Goal: Book appointment/travel/reservation

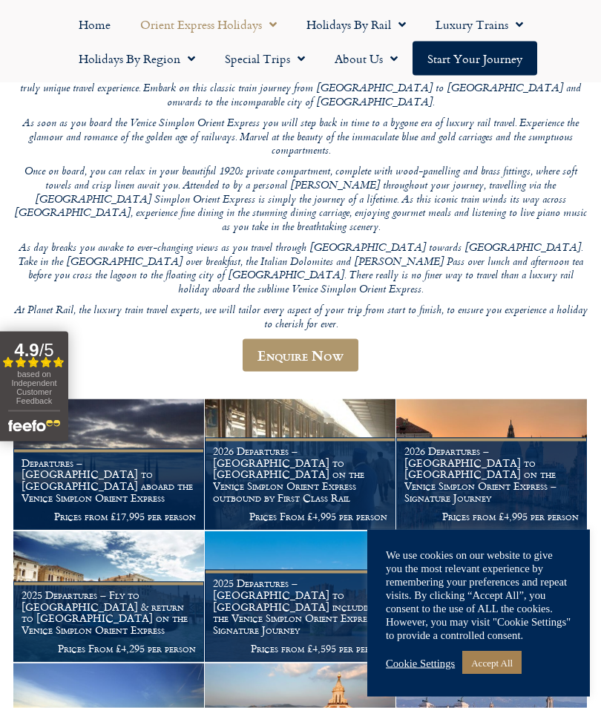
scroll to position [191, 0]
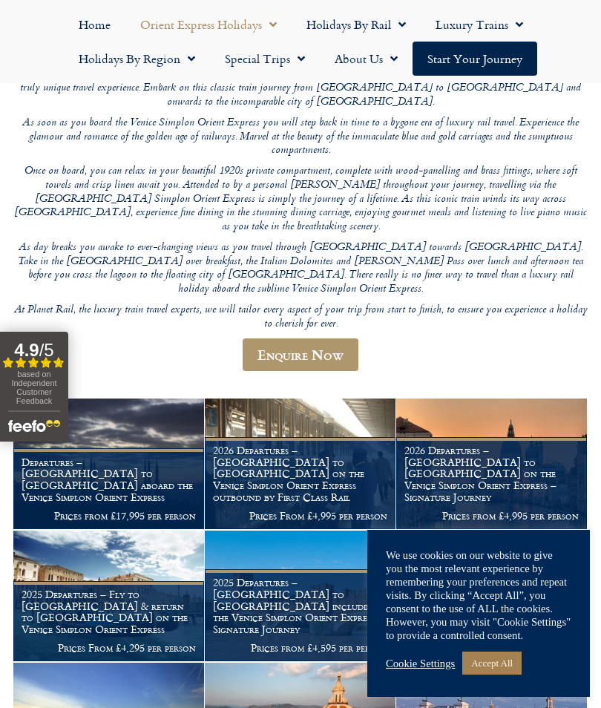
click at [507, 675] on link "Accept All" at bounding box center [492, 663] width 59 height 23
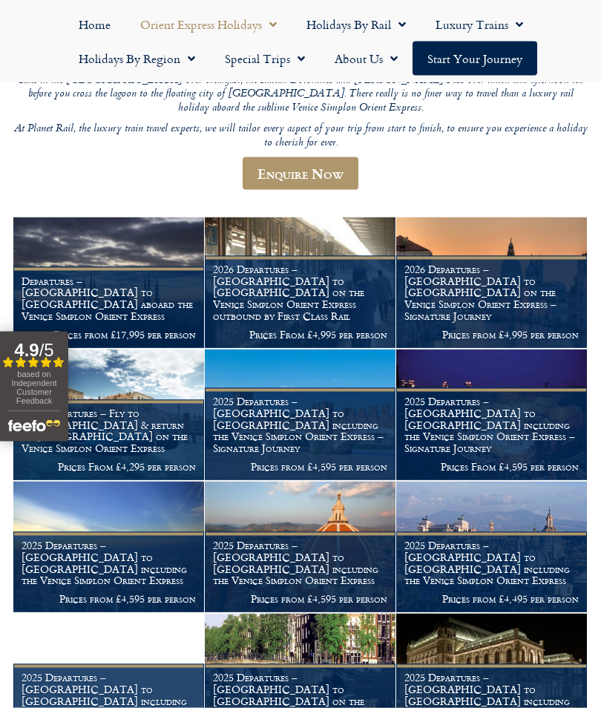
scroll to position [373, 0]
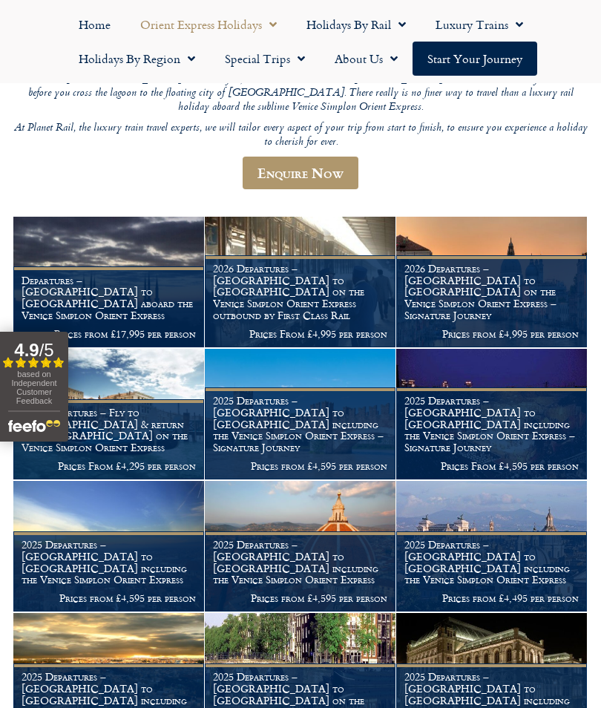
click at [546, 619] on img at bounding box center [492, 678] width 191 height 131
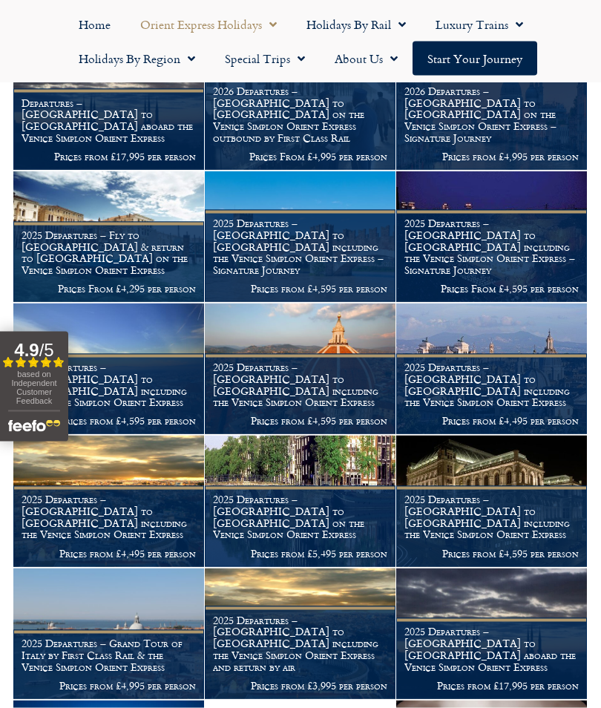
scroll to position [551, 0]
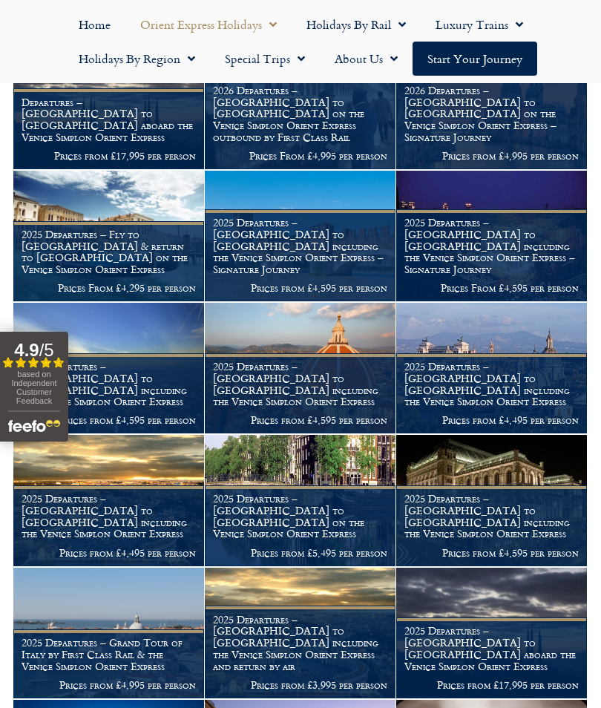
click at [149, 568] on img at bounding box center [108, 633] width 191 height 131
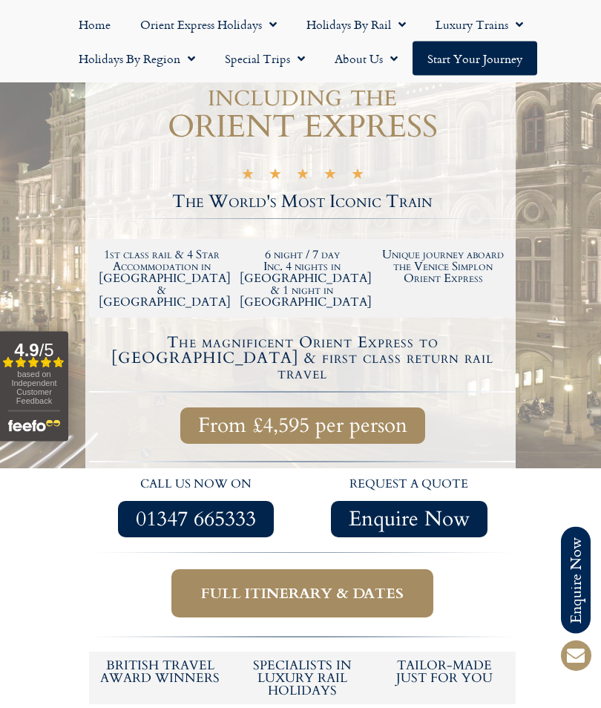
scroll to position [246, 0]
click at [328, 584] on span "Full itinerary & dates" at bounding box center [302, 593] width 203 height 19
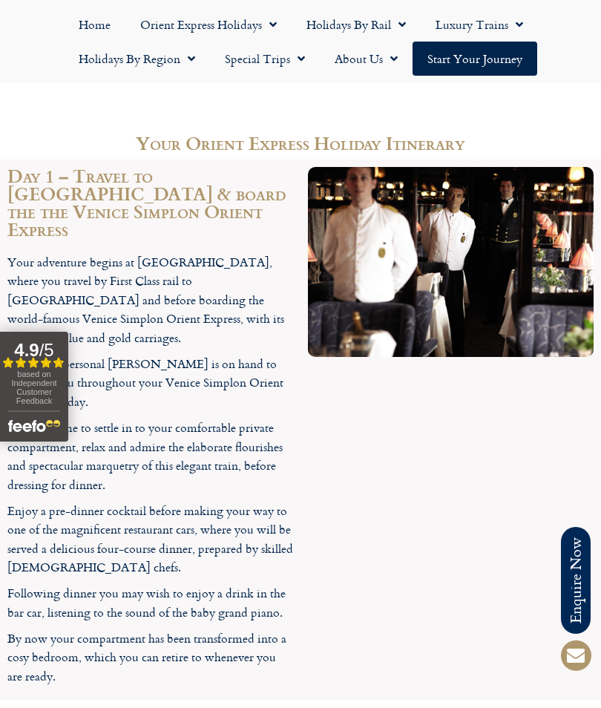
scroll to position [1918, 0]
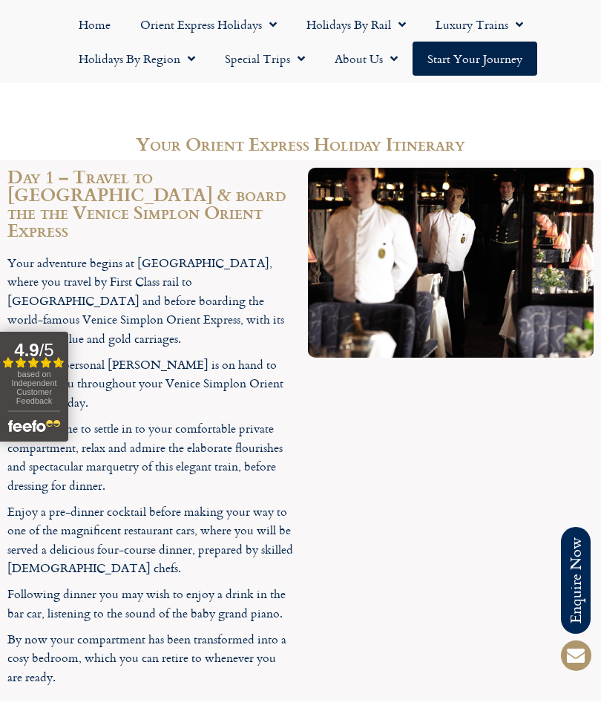
click at [45, 395] on span "based on Independent Customer Feedback" at bounding box center [33, 388] width 45 height 36
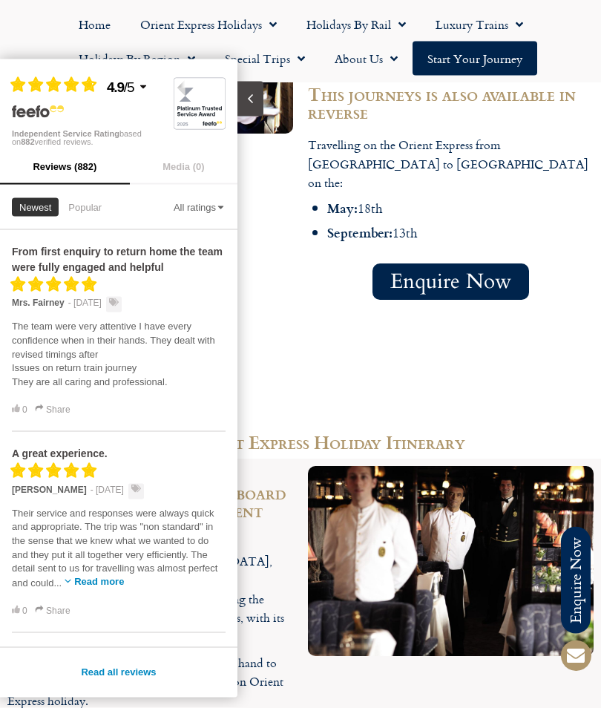
scroll to position [1619, 0]
click at [260, 98] on button "Close slideout" at bounding box center [251, 99] width 26 height 35
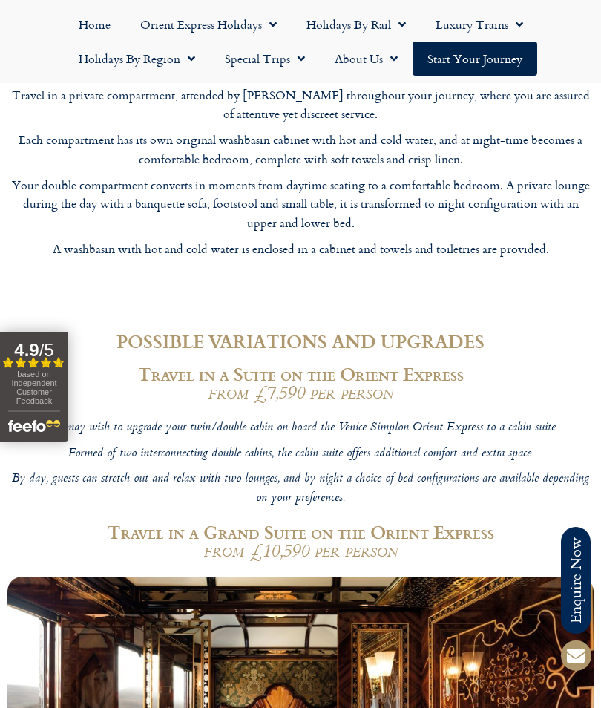
scroll to position [5025, 0]
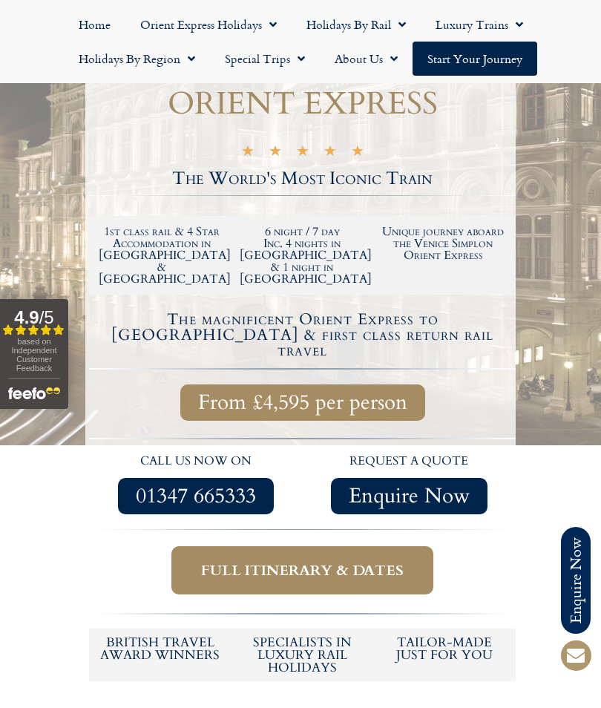
scroll to position [267, 0]
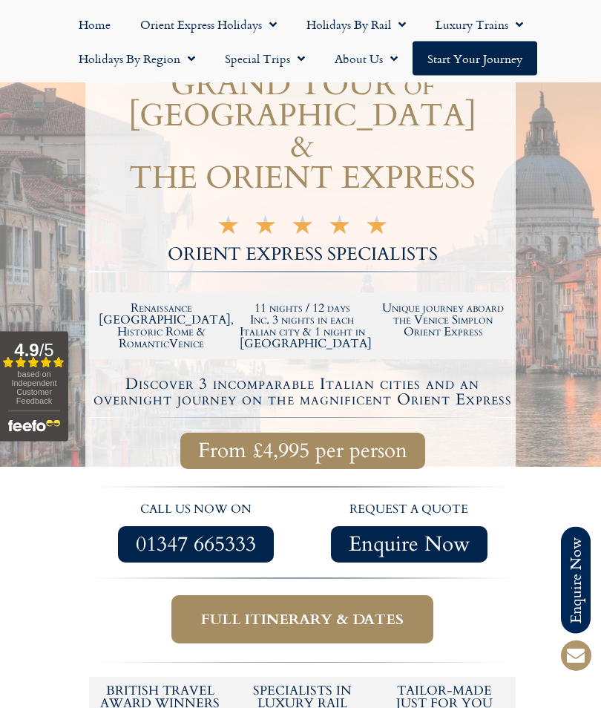
scroll to position [162, 0]
click at [331, 622] on span "Full itinerary & dates" at bounding box center [302, 619] width 203 height 19
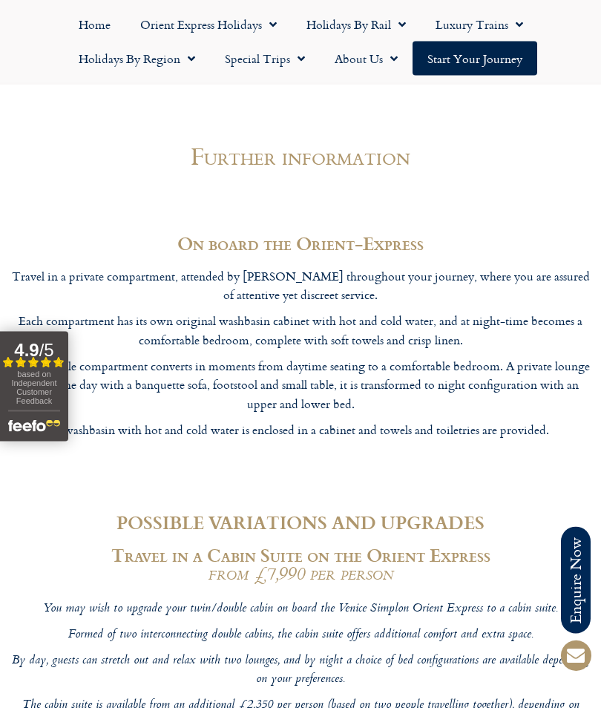
scroll to position [6753, 0]
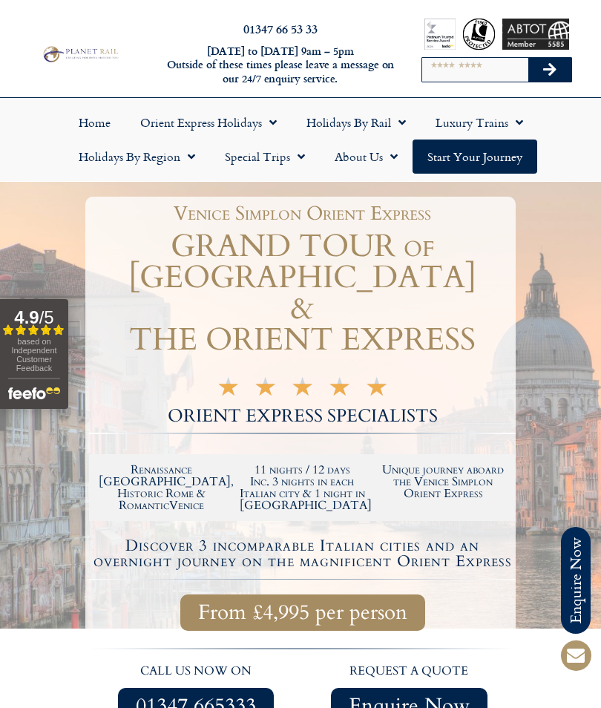
click at [226, 123] on link "Orient Express Holidays" at bounding box center [208, 122] width 166 height 34
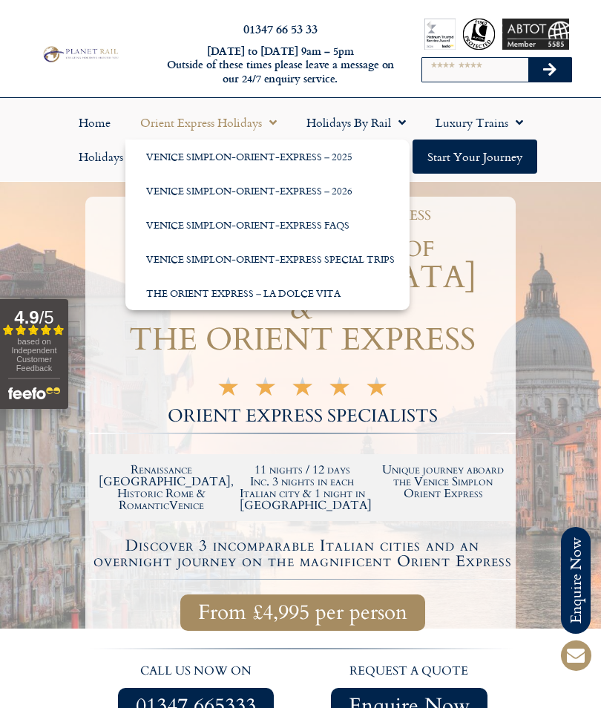
click at [318, 307] on link "The Orient Express – La Dolce Vita" at bounding box center [267, 293] width 284 height 34
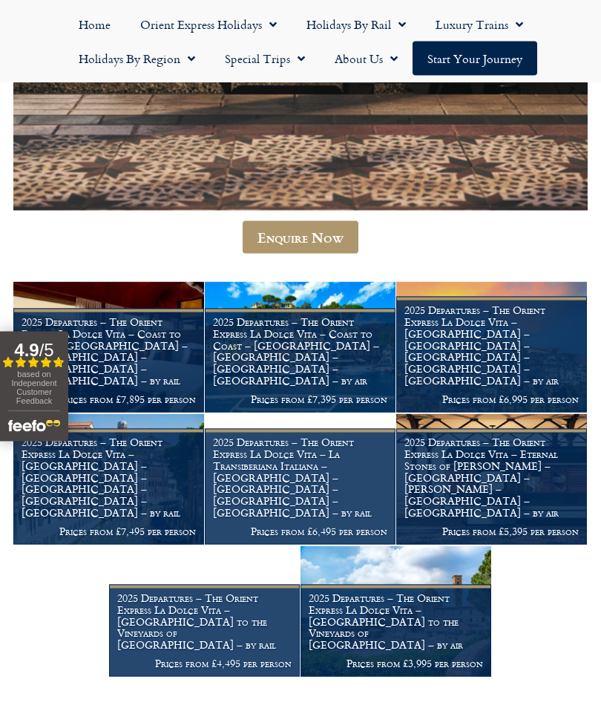
scroll to position [930, 0]
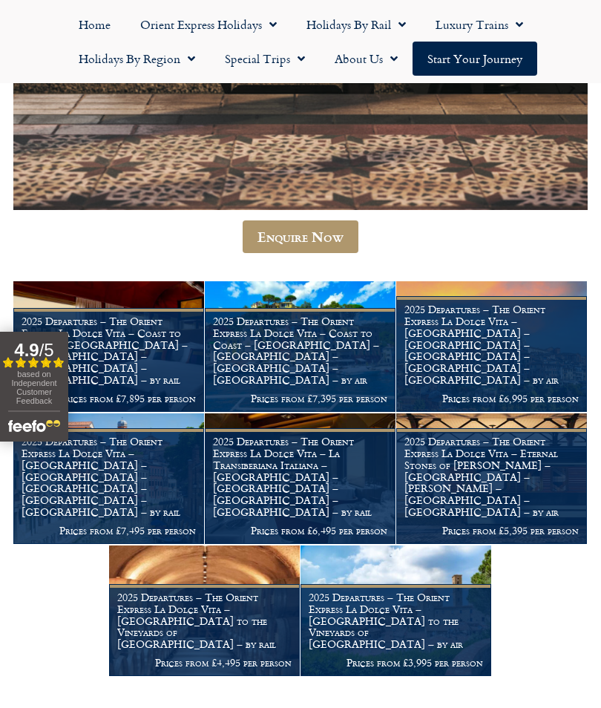
click at [259, 614] on h1 "2025 Departures – The Orient Express La Dolce Vita – Rome to the Vineyards of T…" at bounding box center [204, 621] width 174 height 59
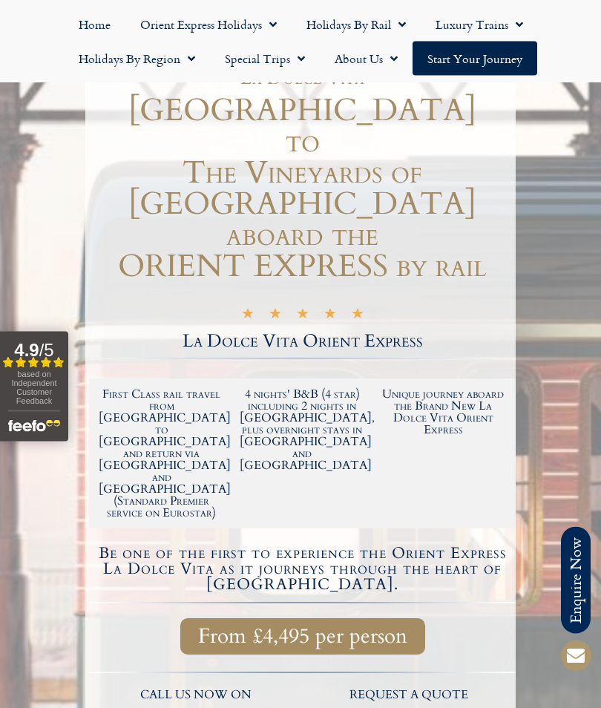
scroll to position [194, 0]
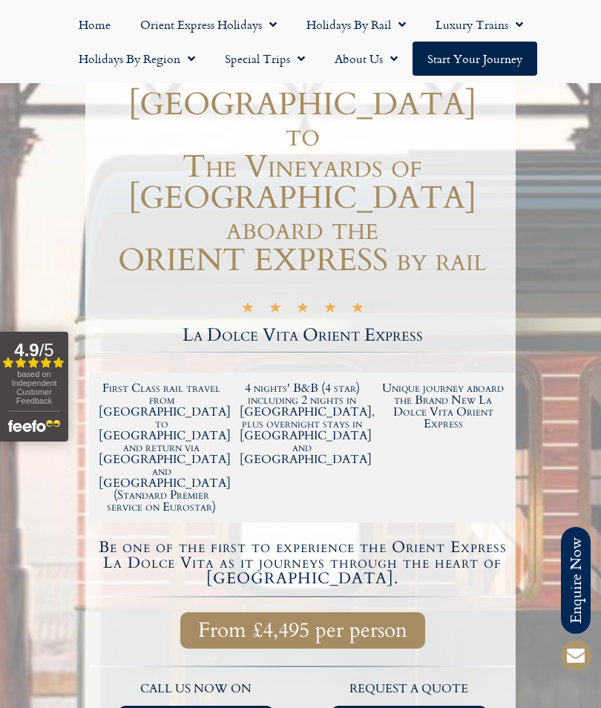
click at [495, 540] on h4 "Be one of the first to experience the Orient Express La Dolce Vita as it journe…" at bounding box center [302, 563] width 422 height 47
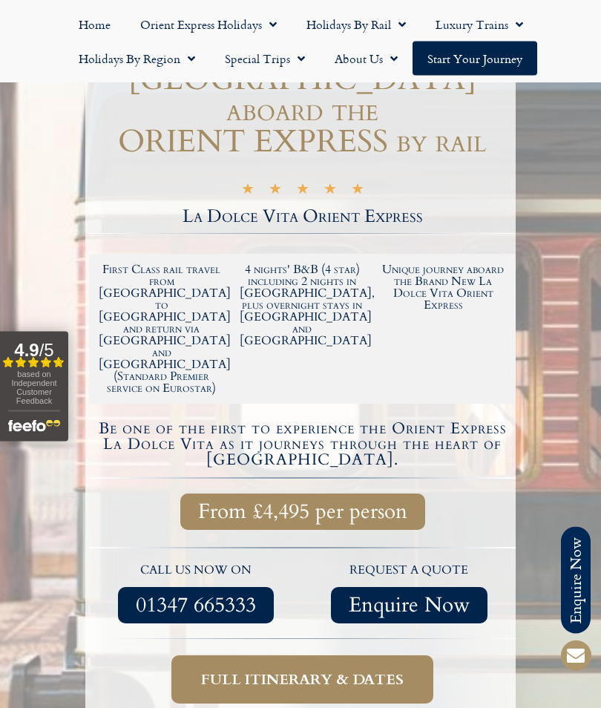
scroll to position [314, 0]
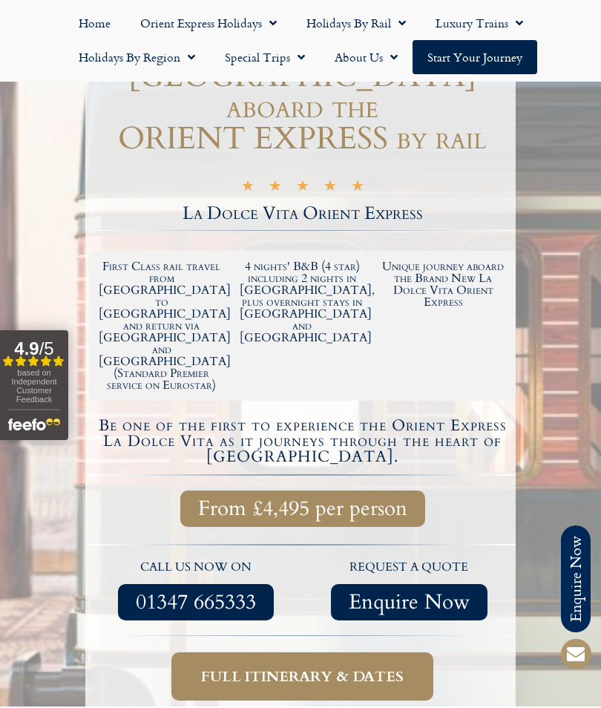
click at [361, 669] on span "Full itinerary & dates" at bounding box center [302, 678] width 203 height 19
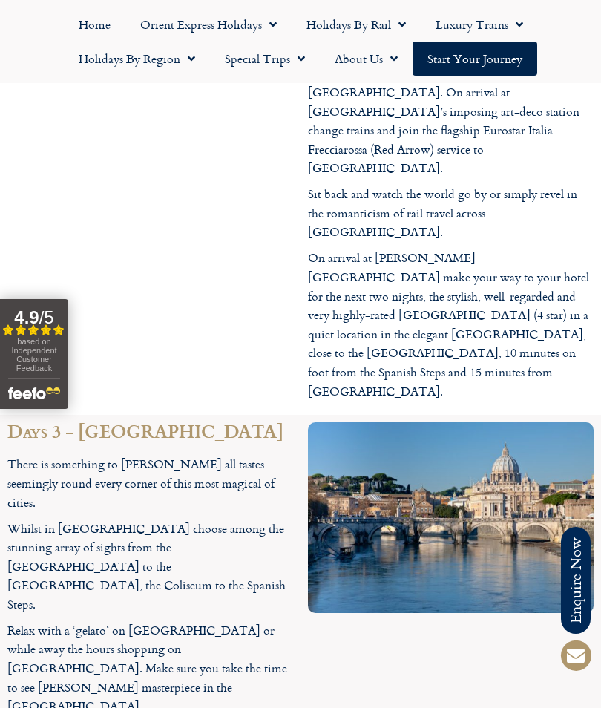
scroll to position [5200, 0]
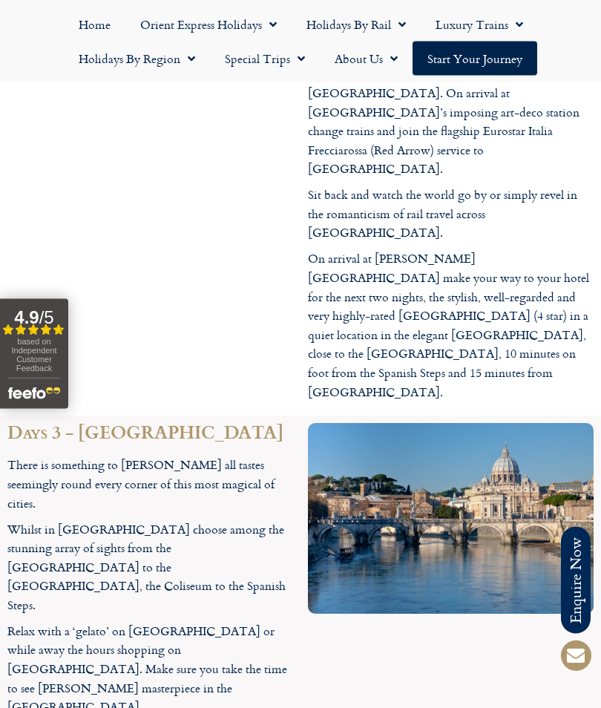
scroll to position [380, 0]
